Goal: Navigation & Orientation: Understand site structure

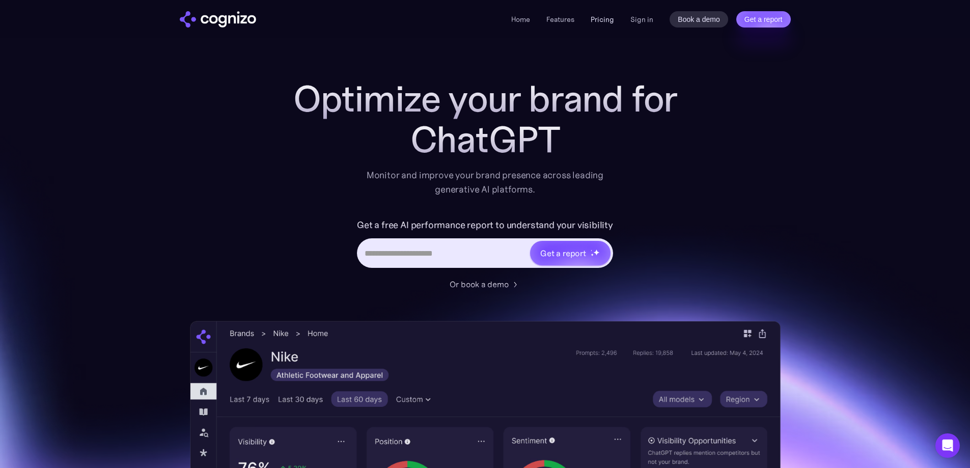
click at [603, 21] on link "Pricing" at bounding box center [602, 19] width 23 height 9
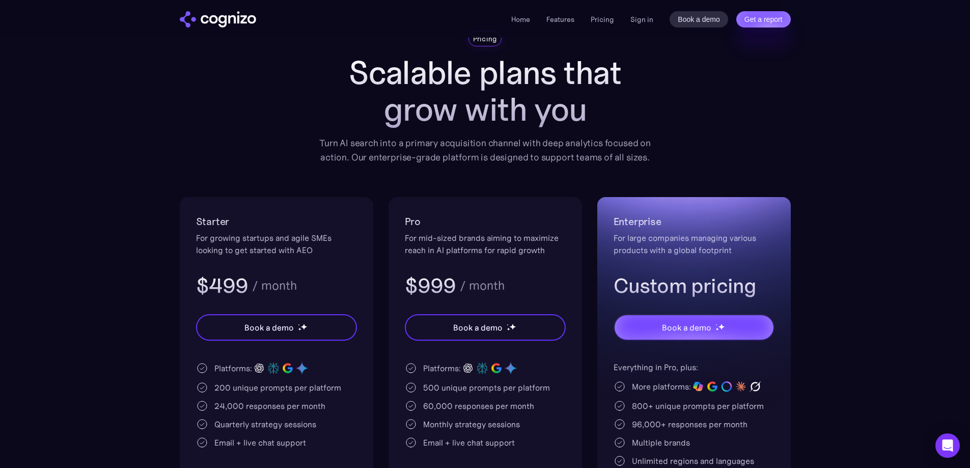
scroll to position [255, 0]
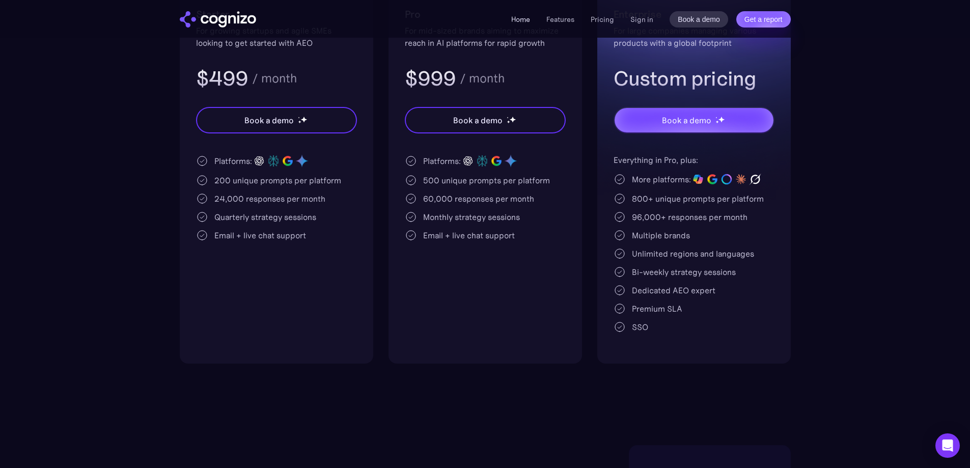
click at [523, 19] on link "Home" at bounding box center [520, 19] width 19 height 9
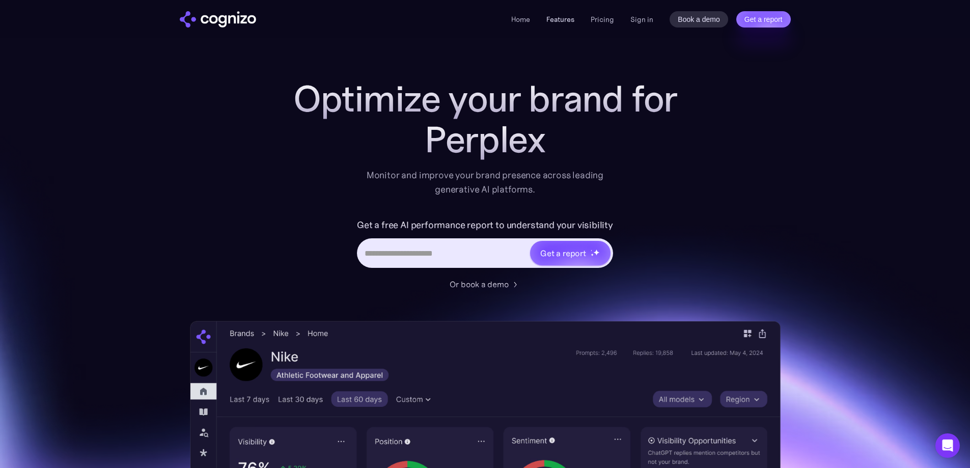
drag, startPoint x: 0, startPoint y: 0, endPoint x: 563, endPoint y: 19, distance: 563.1
click at [563, 19] on link "Features" at bounding box center [561, 19] width 28 height 9
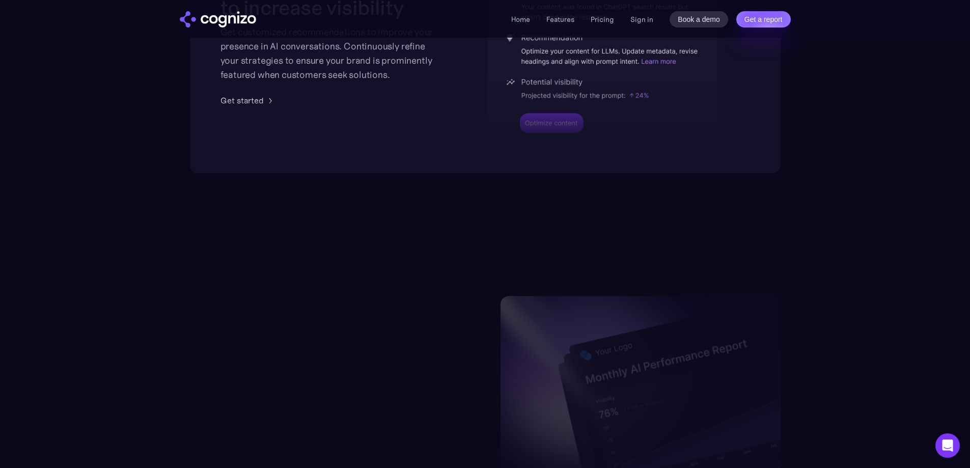
scroll to position [2453, 0]
